Goal: Find contact information: Find contact information

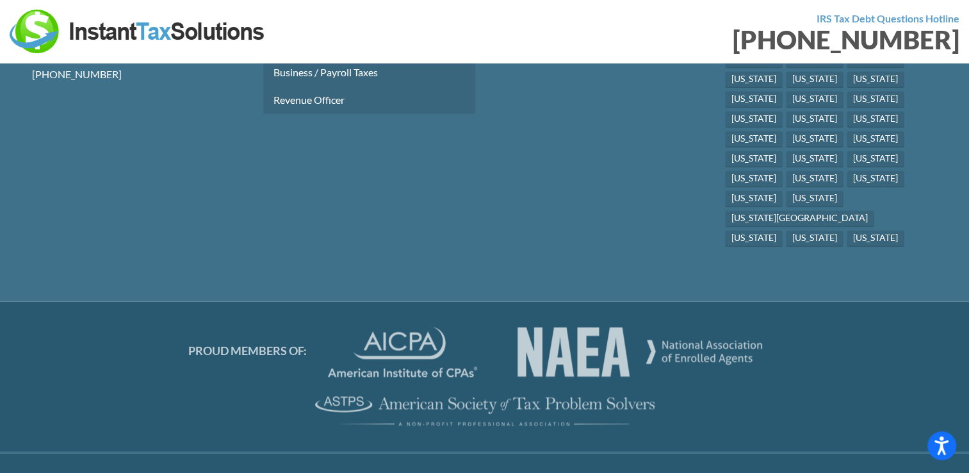
scroll to position [6901, 0]
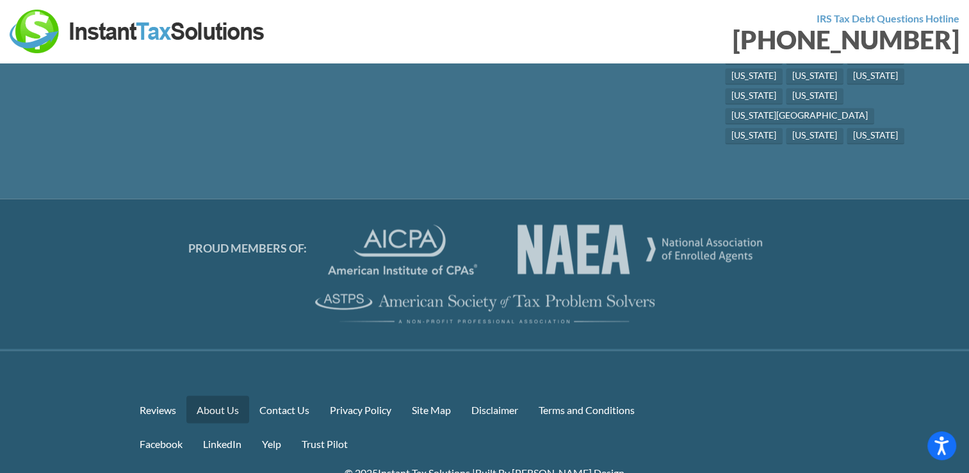
click at [209, 395] on link "About Us" at bounding box center [217, 409] width 63 height 28
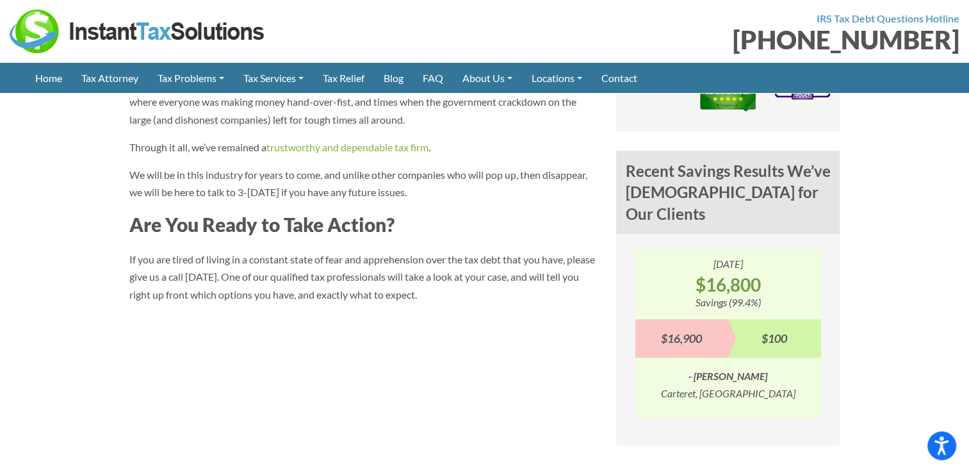
scroll to position [950, 0]
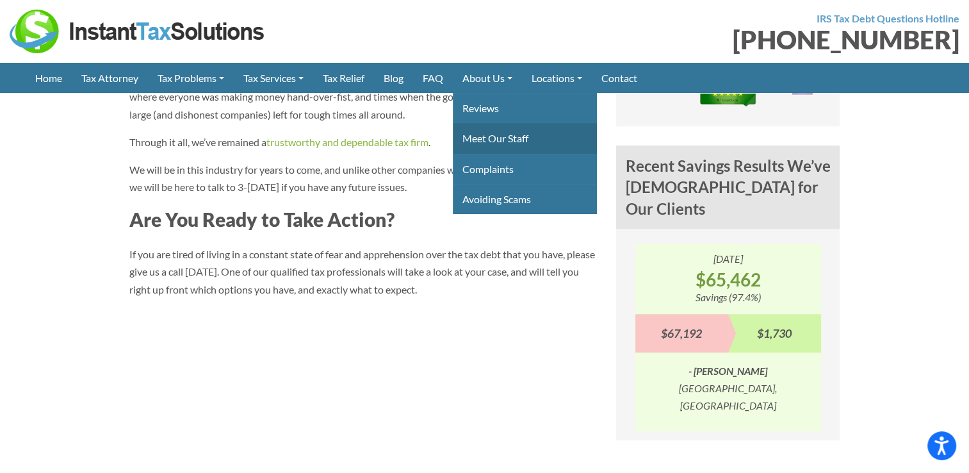
click at [521, 139] on link "Meet Our Staff" at bounding box center [525, 138] width 144 height 30
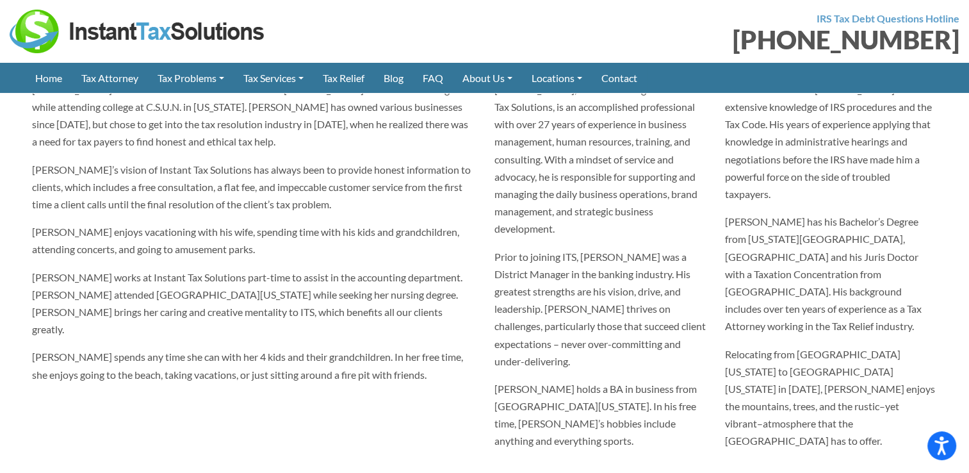
scroll to position [56, 0]
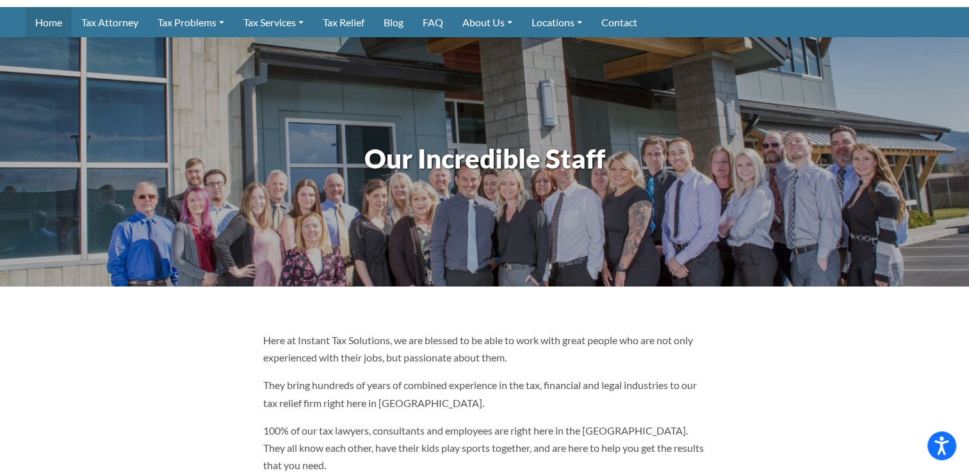
click at [33, 23] on link "Home" at bounding box center [49, 22] width 46 height 30
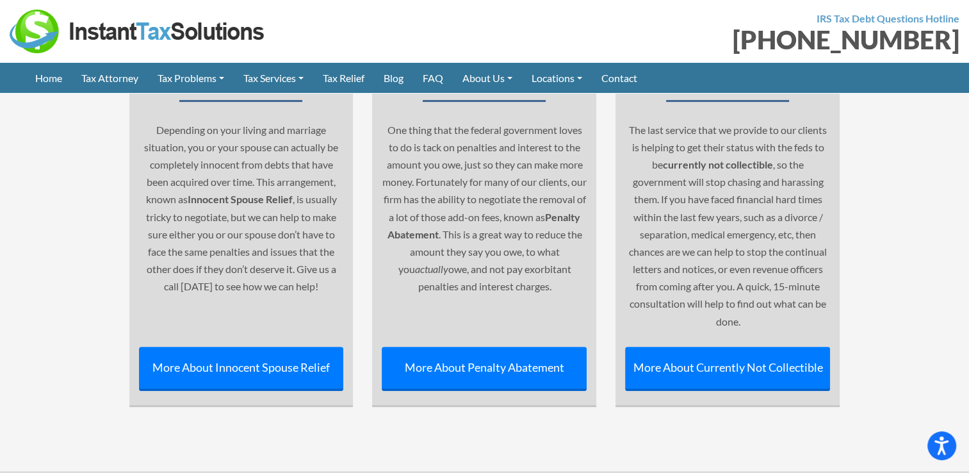
scroll to position [5635, 0]
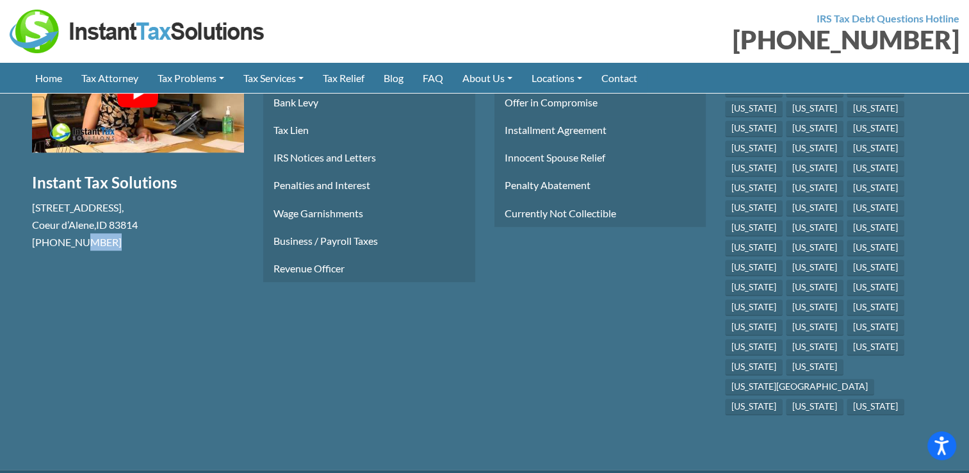
drag, startPoint x: 113, startPoint y: 199, endPoint x: 77, endPoint y: 199, distance: 36.5
click at [77, 233] on p "[PHONE_NUMBER]" at bounding box center [138, 241] width 212 height 17
drag, startPoint x: 77, startPoint y: 199, endPoint x: 183, endPoint y: 240, distance: 113.9
click at [183, 240] on section "Free Consultation Instant Tax Solutions 1110 W Park Pl STE 208 , Coeur d’Alene …" at bounding box center [137, 226] width 231 height 384
drag, startPoint x: 152, startPoint y: 179, endPoint x: 26, endPoint y: 166, distance: 127.4
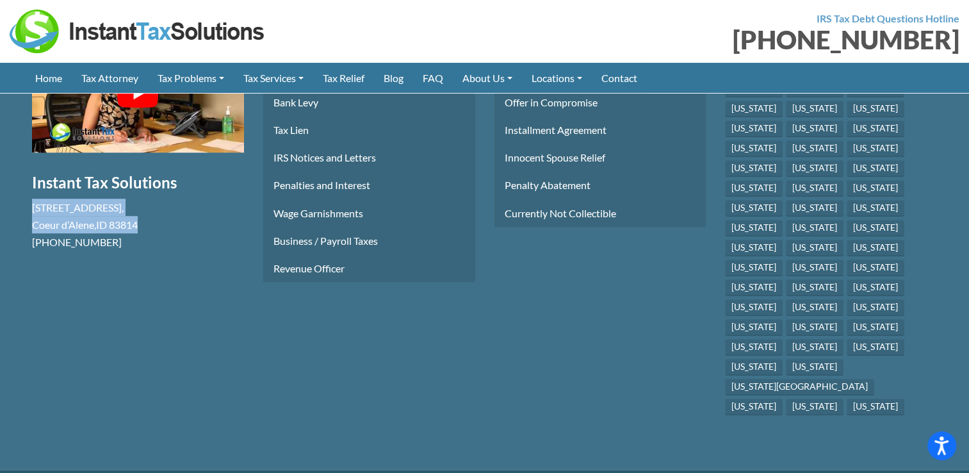
click at [26, 166] on section "Free Consultation Instant Tax Solutions 1110 W Park Pl STE 208 , Coeur d’Alene …" at bounding box center [137, 226] width 231 height 384
drag, startPoint x: 26, startPoint y: 166, endPoint x: 108, endPoint y: 165, distance: 82.6
copy div "1110 W Park Pl STE 208 , Coeur d’Alene , ID 83814"
